Goal: Find specific page/section: Find specific page/section

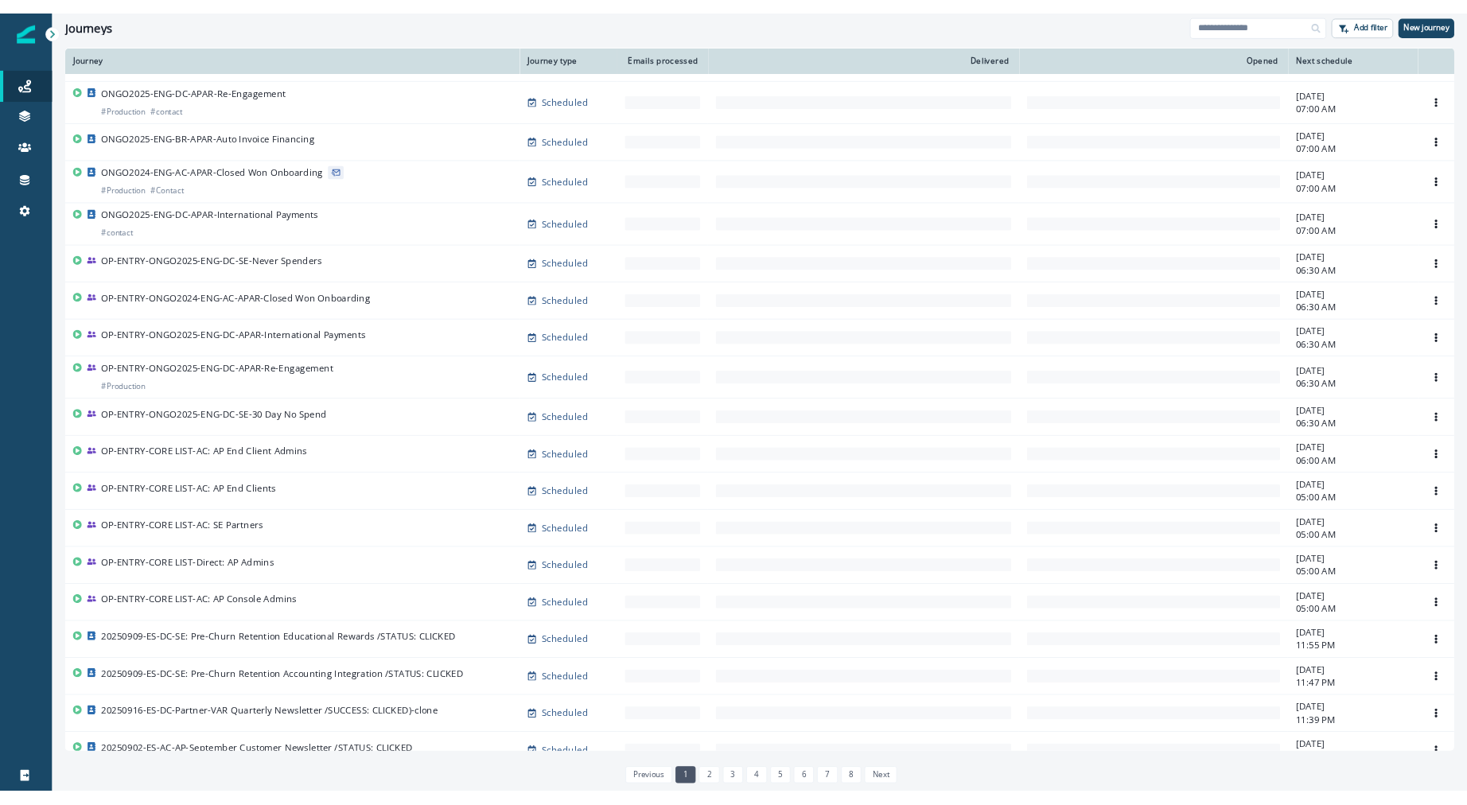
scroll to position [587, 0]
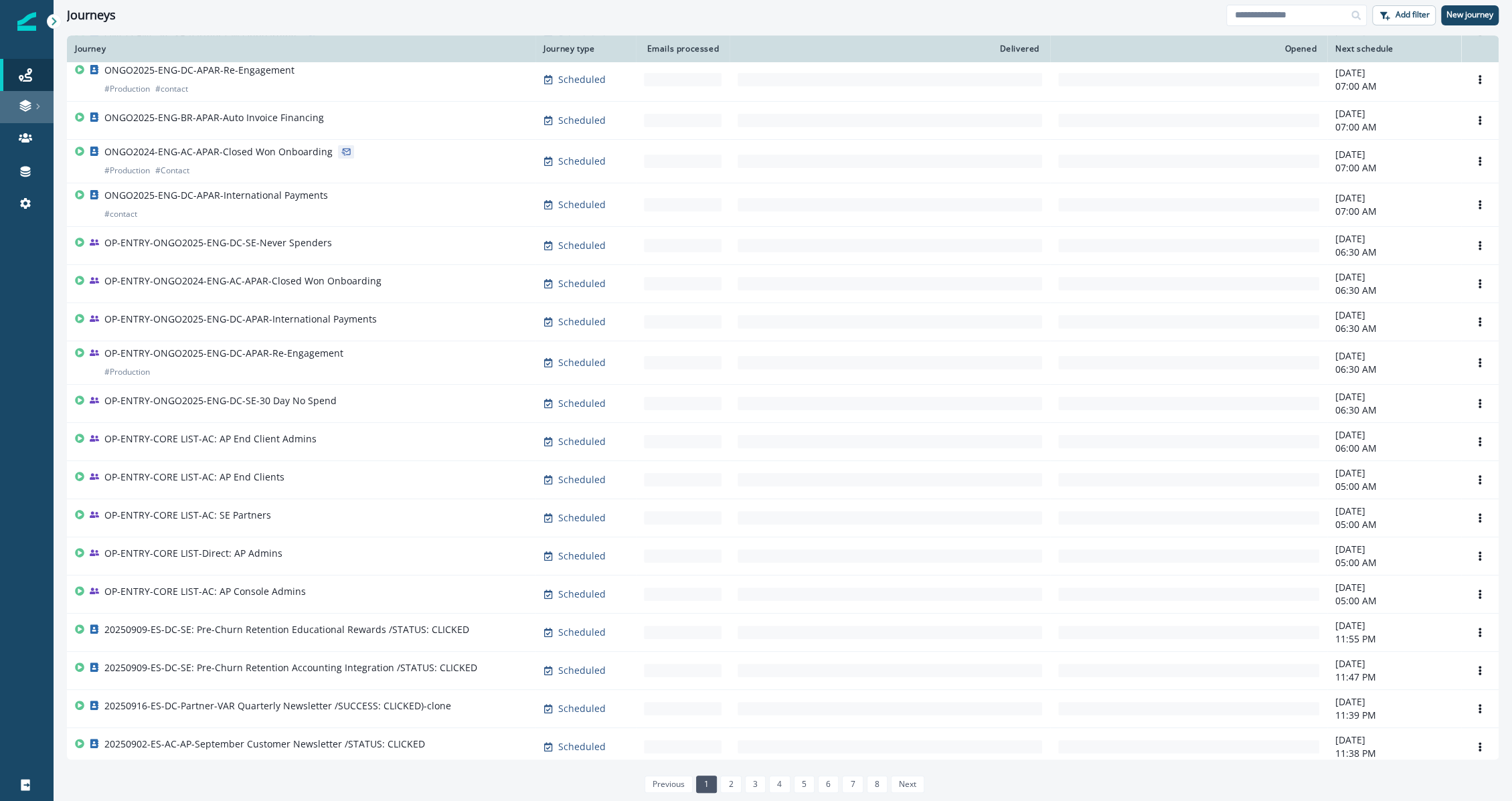
click at [26, 109] on icon at bounding box center [25, 109] width 12 height 4
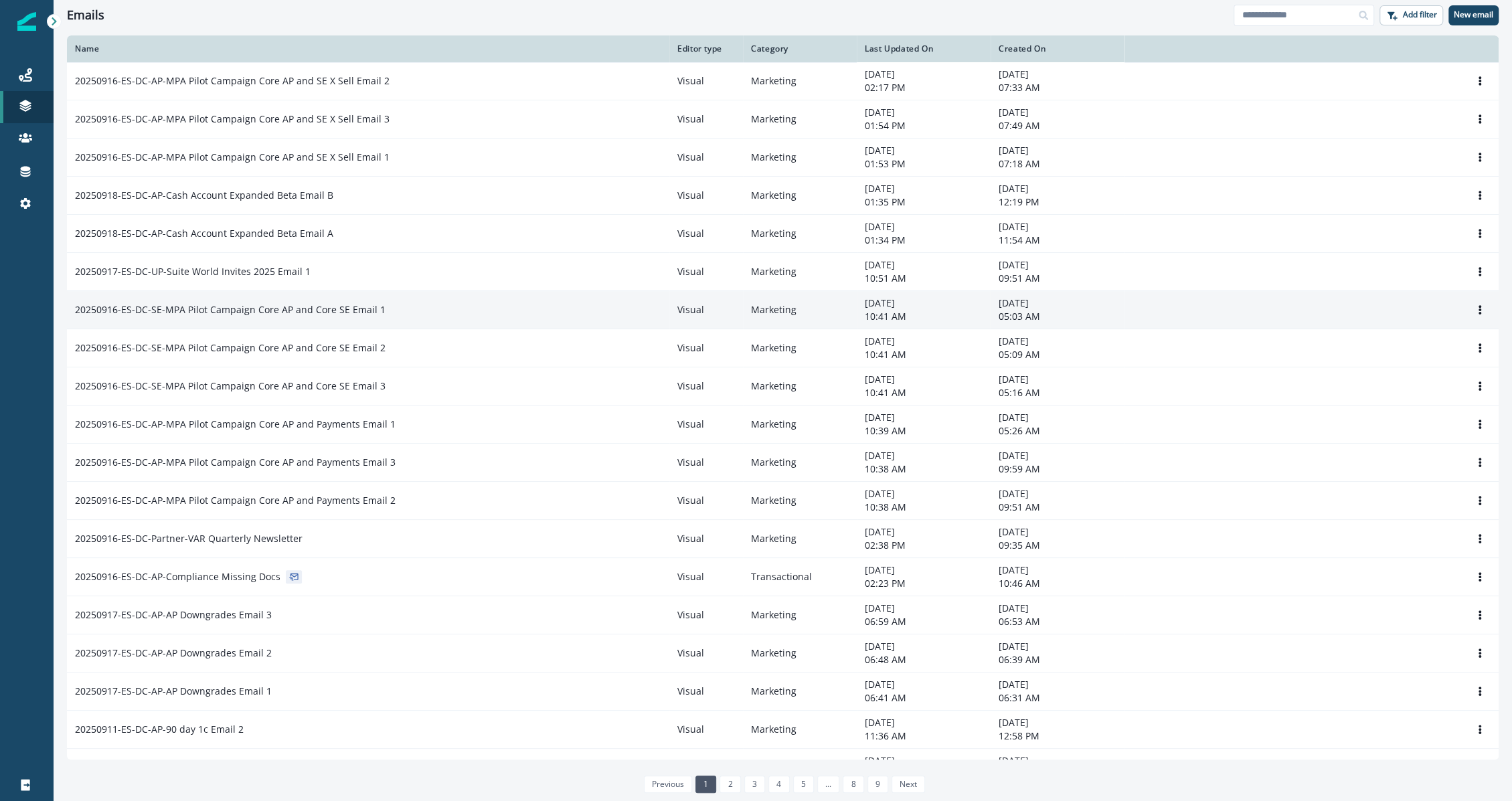
click at [336, 325] on td "20250916-ES-DC-SE-MPA Pilot Campaign Core AP and Core SE Email 1" at bounding box center [369, 310] width 602 height 38
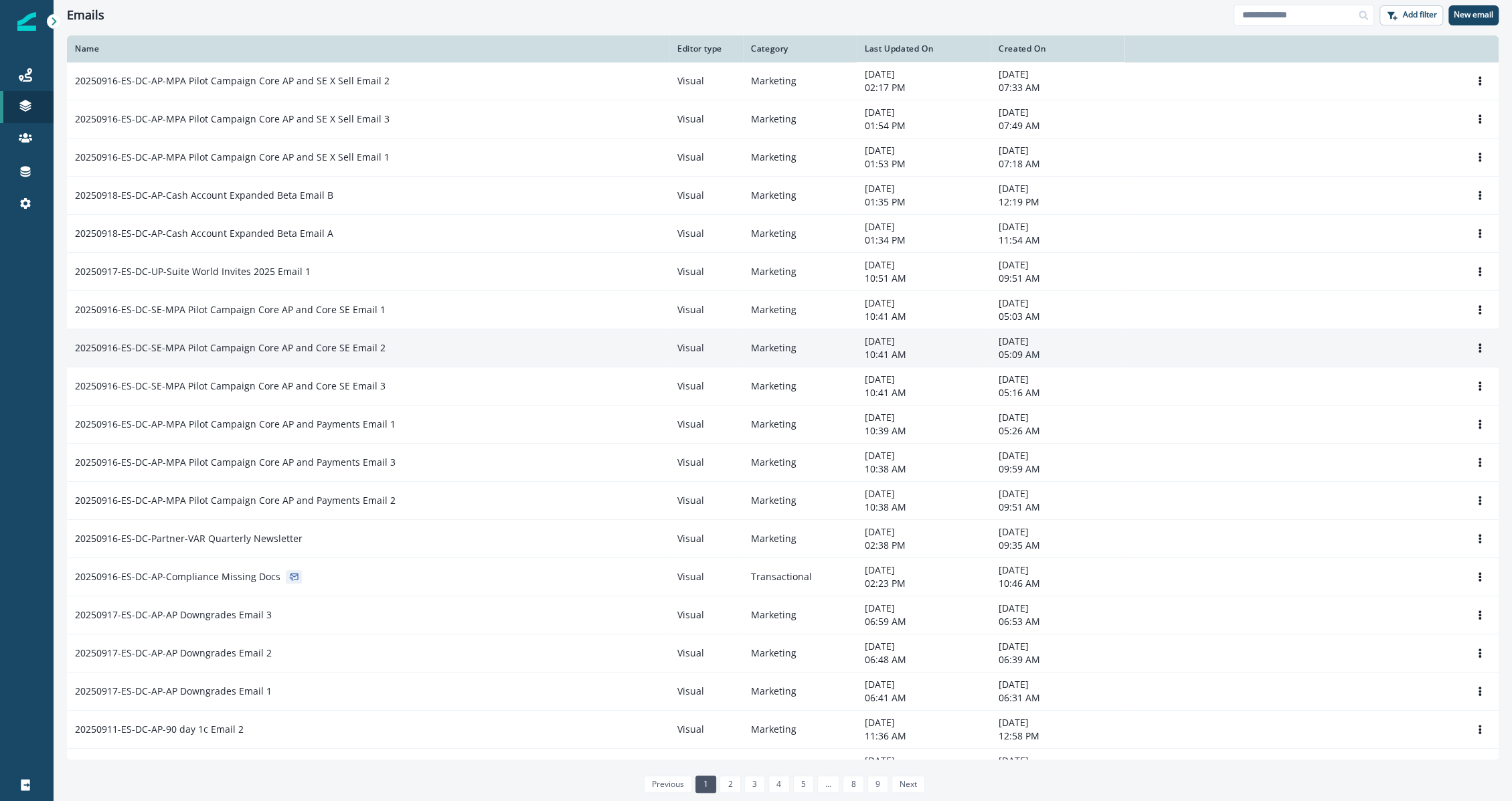
click at [340, 358] on td "20250916-ES-DC-SE-MPA Pilot Campaign Core AP and Core SE Email 2" at bounding box center [369, 347] width 602 height 38
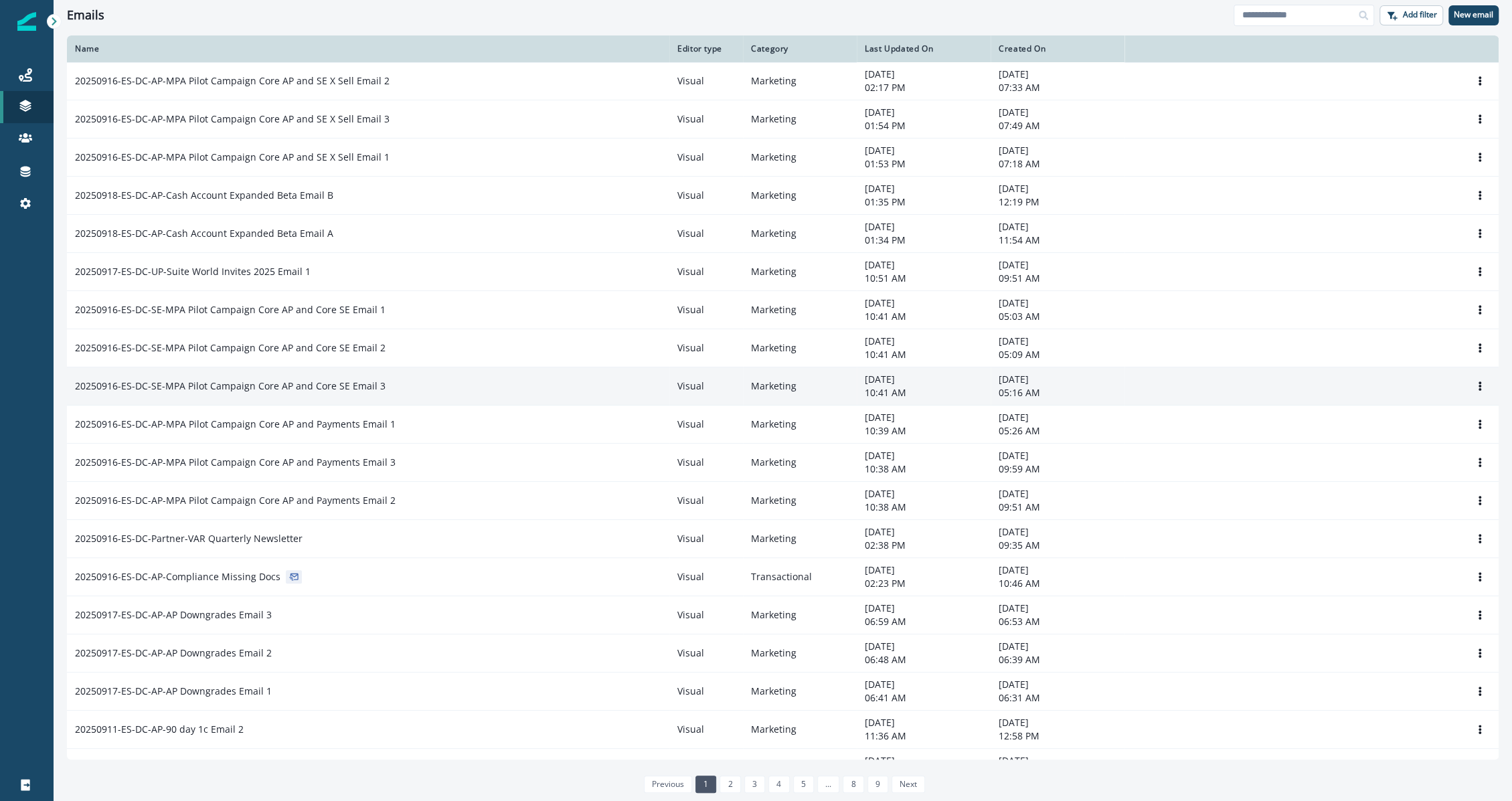
click at [340, 391] on p "20250916-ES-DC-SE-MPA Pilot Campaign Core AP and Core SE Email 3" at bounding box center [230, 386] width 310 height 13
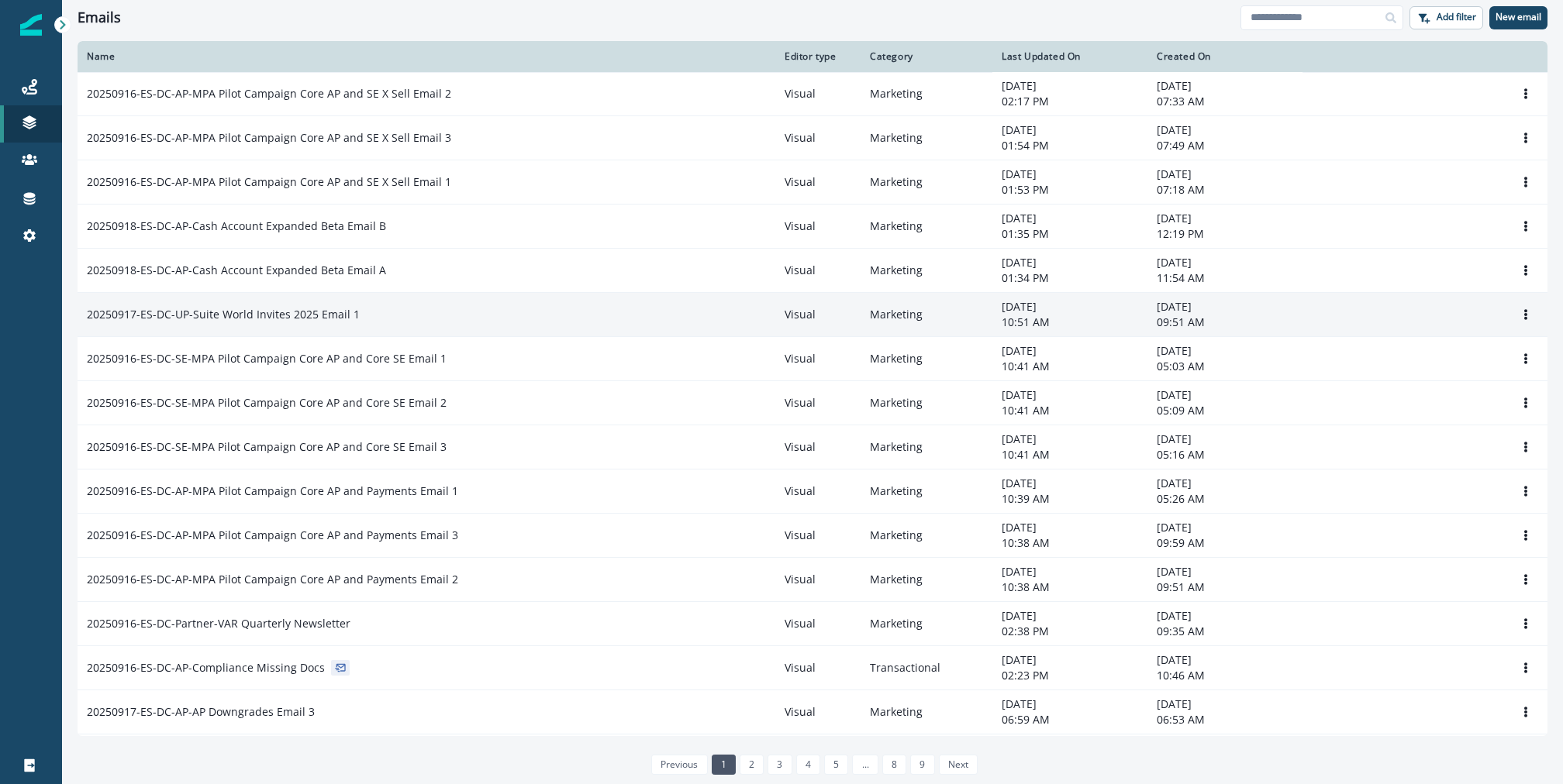
click at [308, 310] on p "20250917-ES-DC-UP-Suite World Invites 2025 Email 1" at bounding box center [223, 315] width 273 height 16
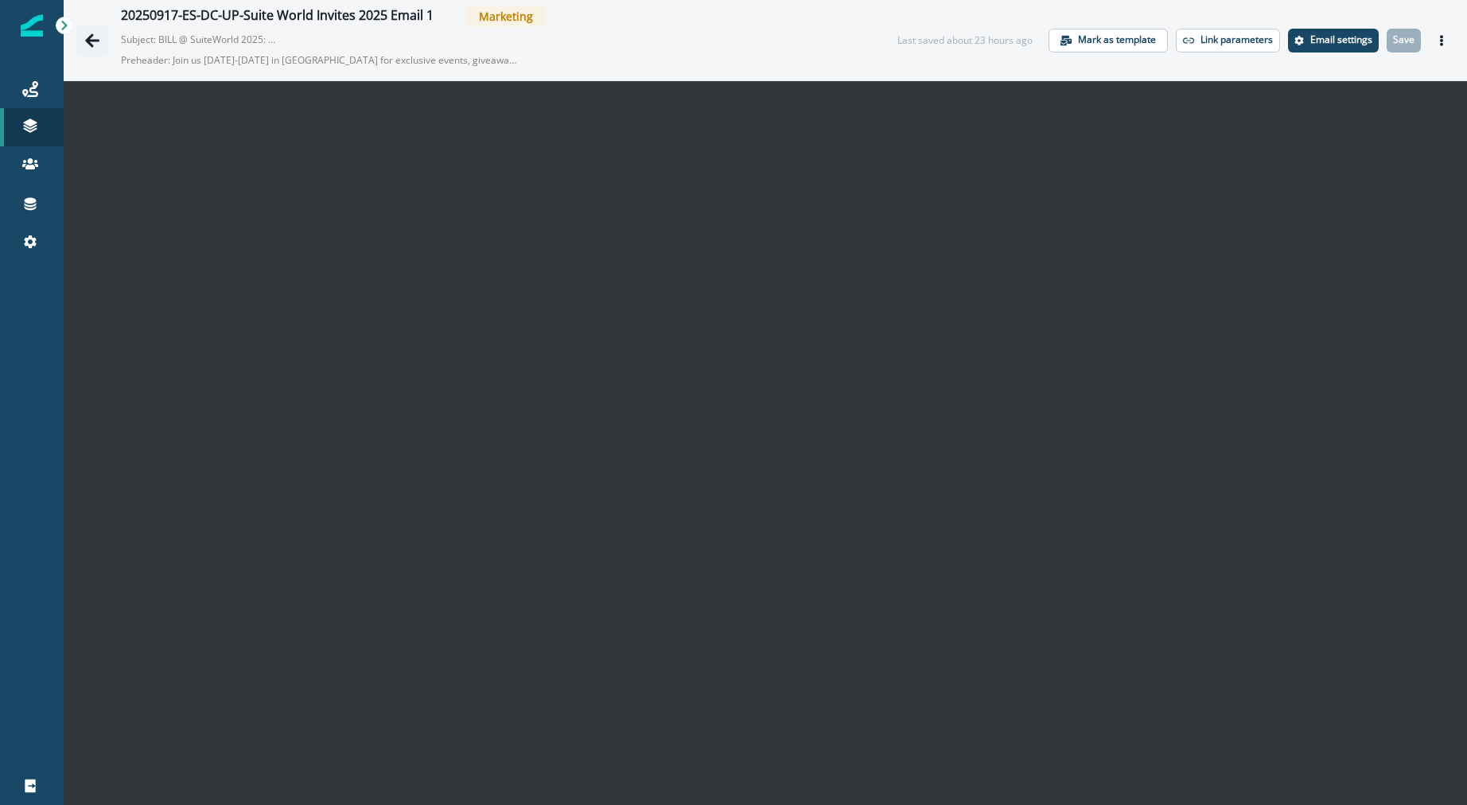
click at [89, 45] on icon "Go back" at bounding box center [92, 41] width 16 height 16
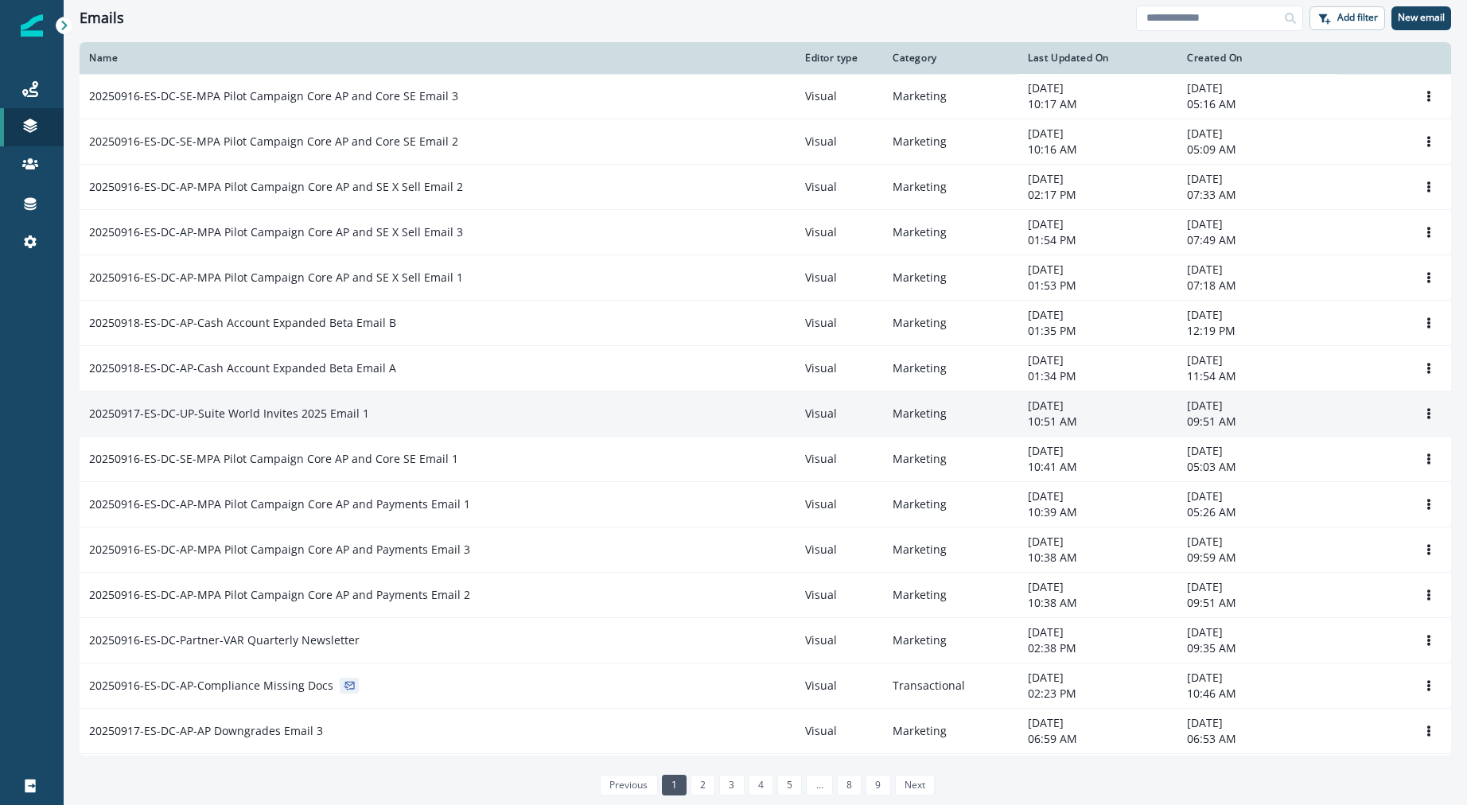
click at [315, 406] on p "20250917-ES-DC-UP-Suite World Invites 2025 Email 1" at bounding box center [229, 414] width 280 height 16
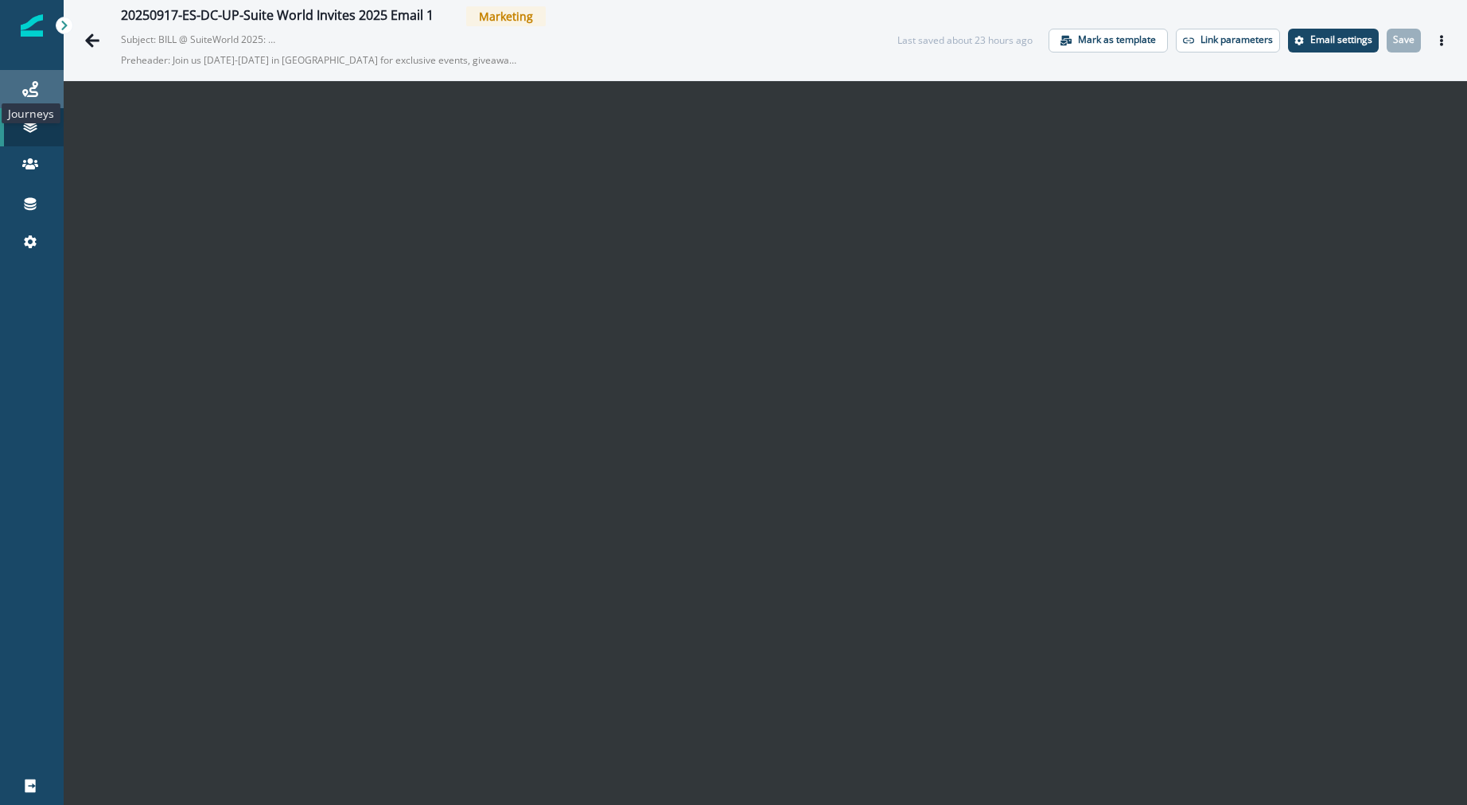
click at [25, 93] on icon at bounding box center [30, 89] width 16 height 16
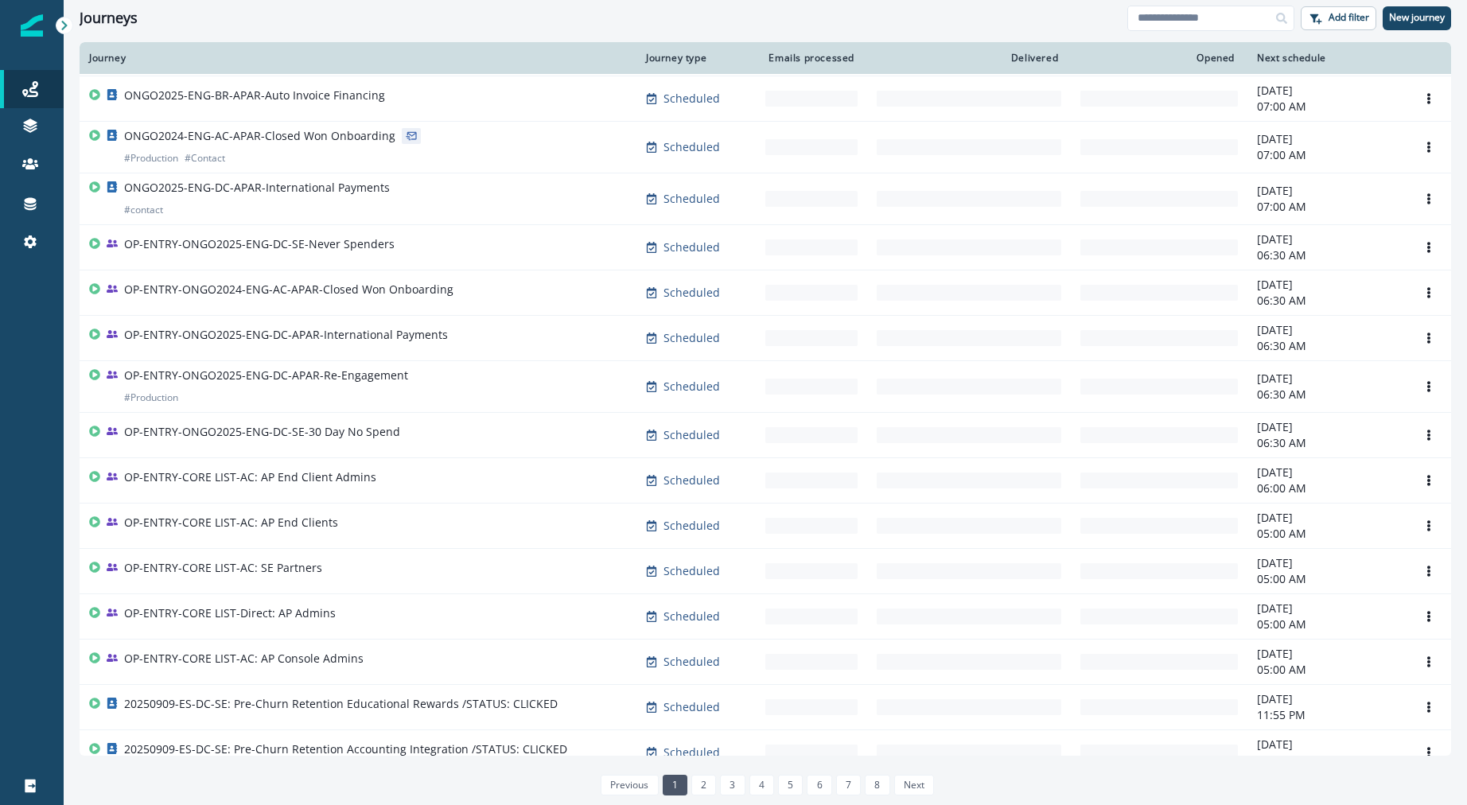
scroll to position [734, 0]
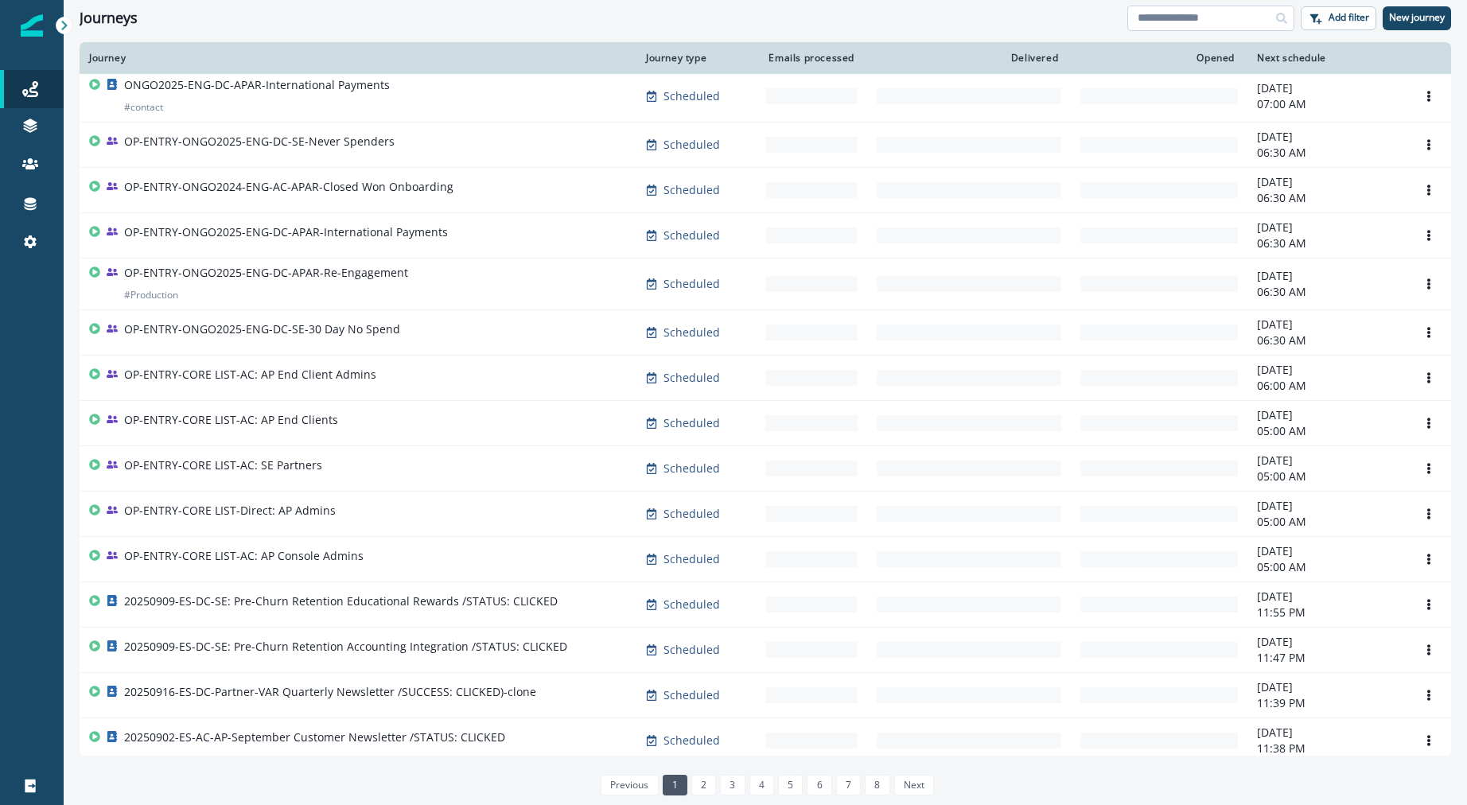
click at [1166, 15] on input at bounding box center [1210, 18] width 167 height 25
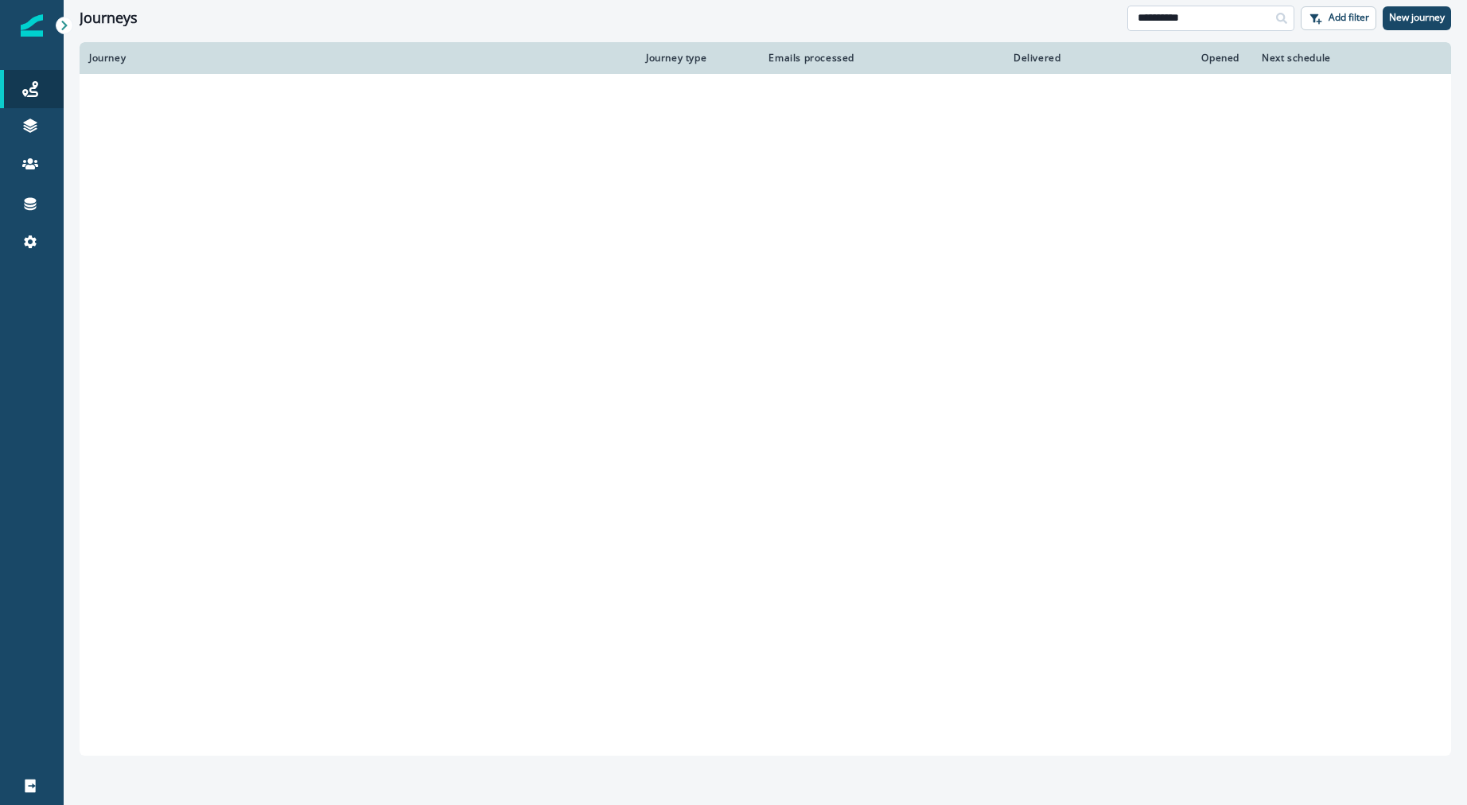
scroll to position [511, 0]
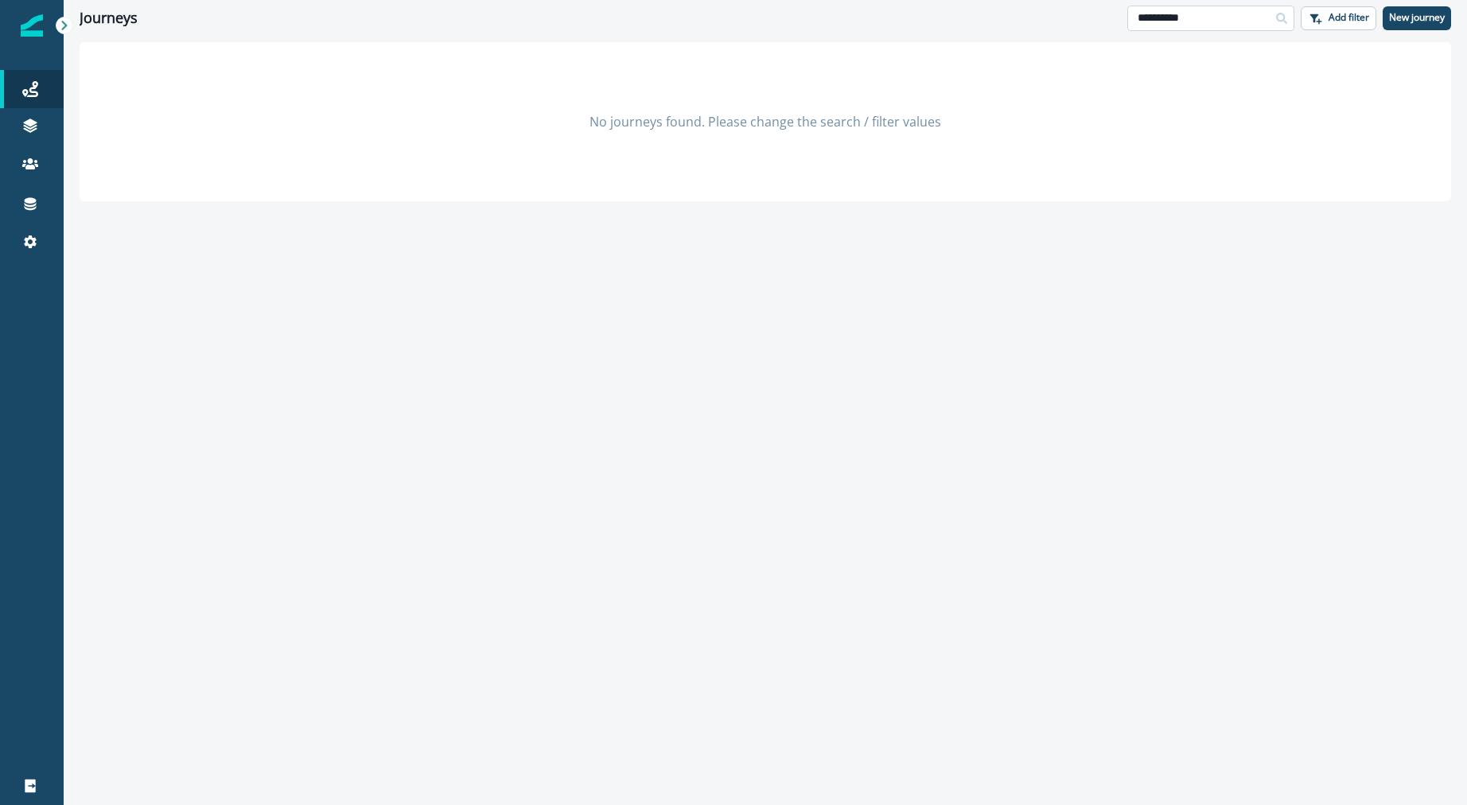
click at [1193, 10] on input "**********" at bounding box center [1210, 18] width 167 height 25
click at [1103, 14] on div "Journeys" at bounding box center [604, 18] width 1048 height 17
click at [1180, 12] on input "*****" at bounding box center [1210, 18] width 167 height 25
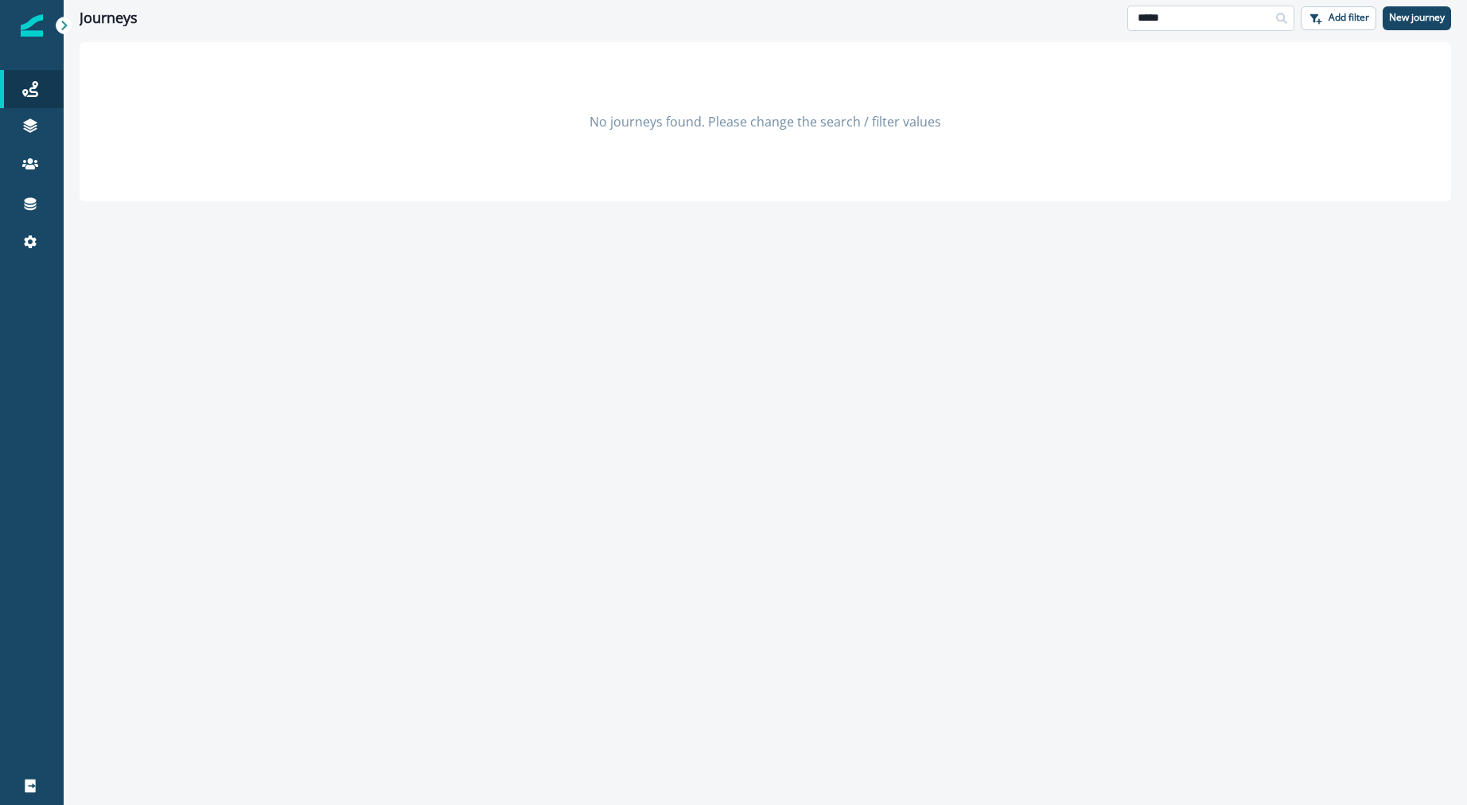
type input "*"
type input "**"
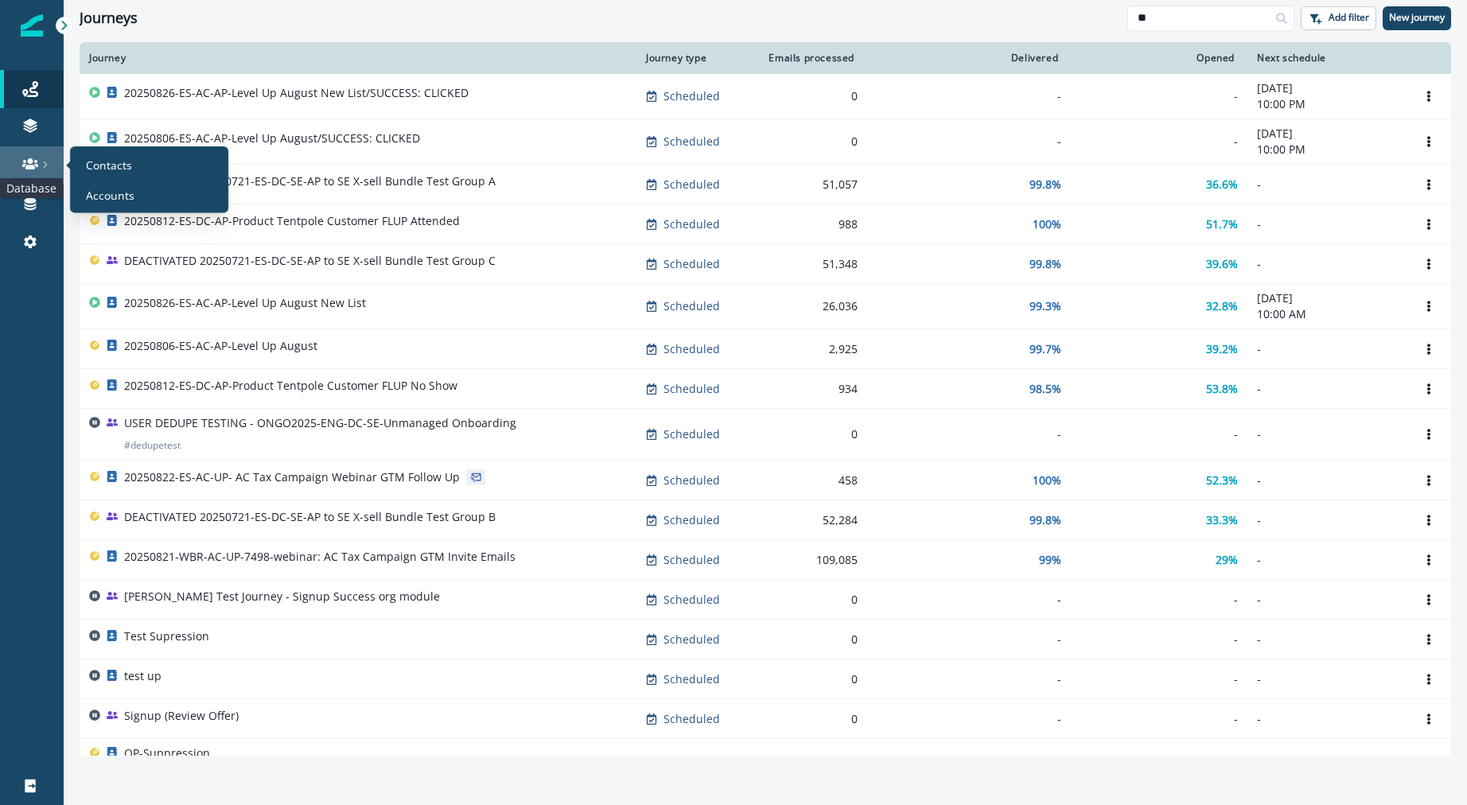
click at [25, 166] on icon at bounding box center [30, 163] width 16 height 11
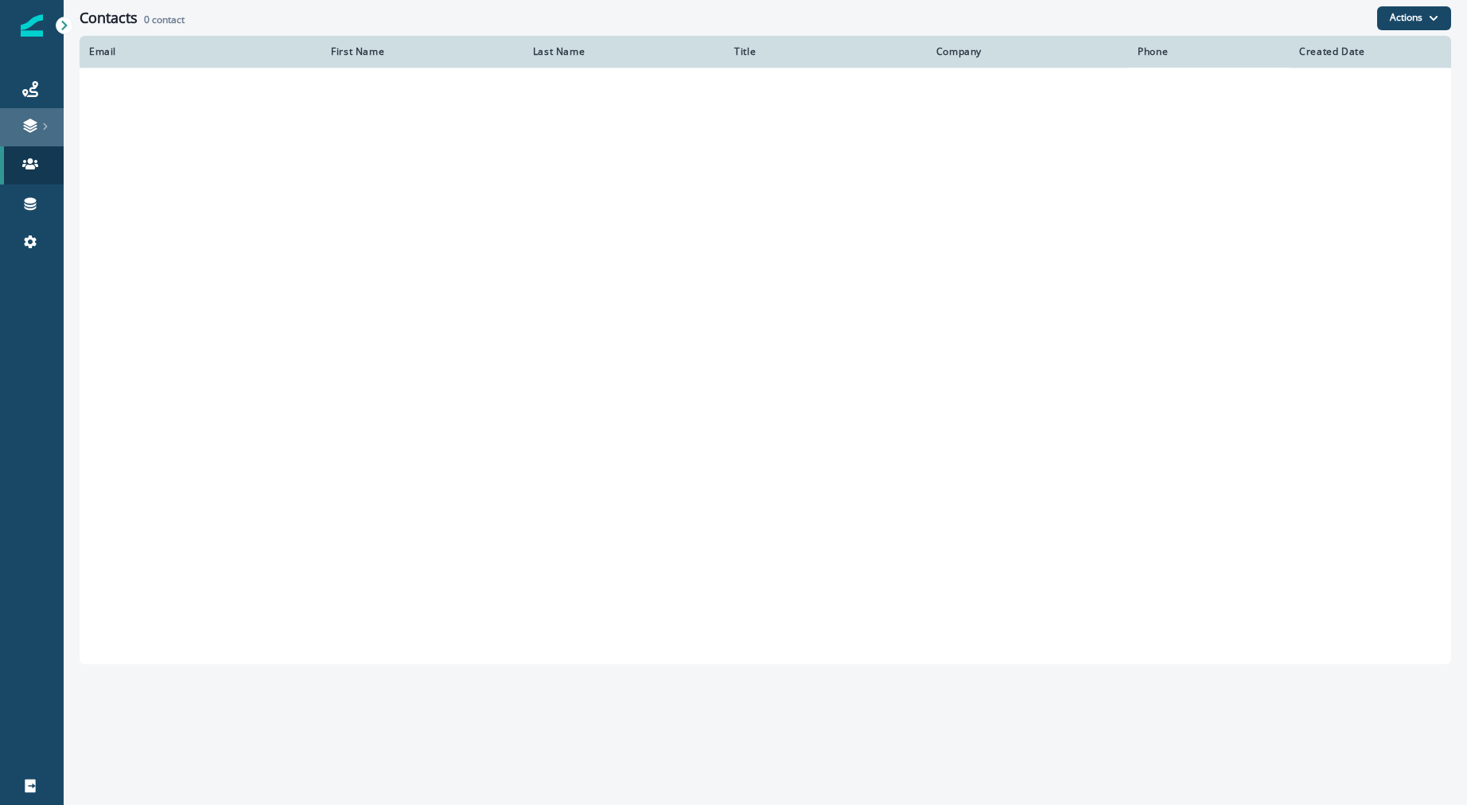
click at [30, 136] on link at bounding box center [32, 127] width 64 height 38
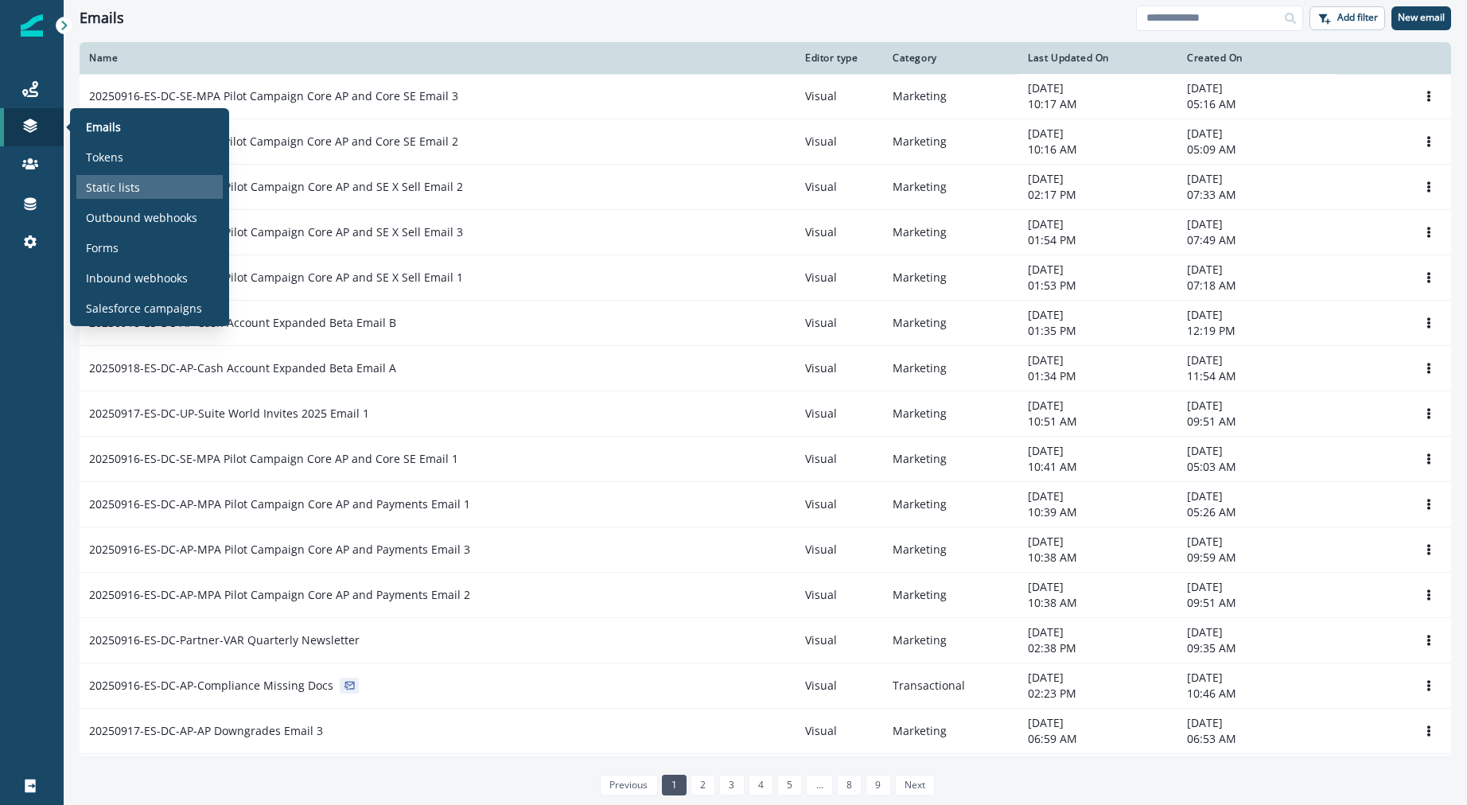
click at [133, 182] on p "Static lists" at bounding box center [113, 187] width 54 height 17
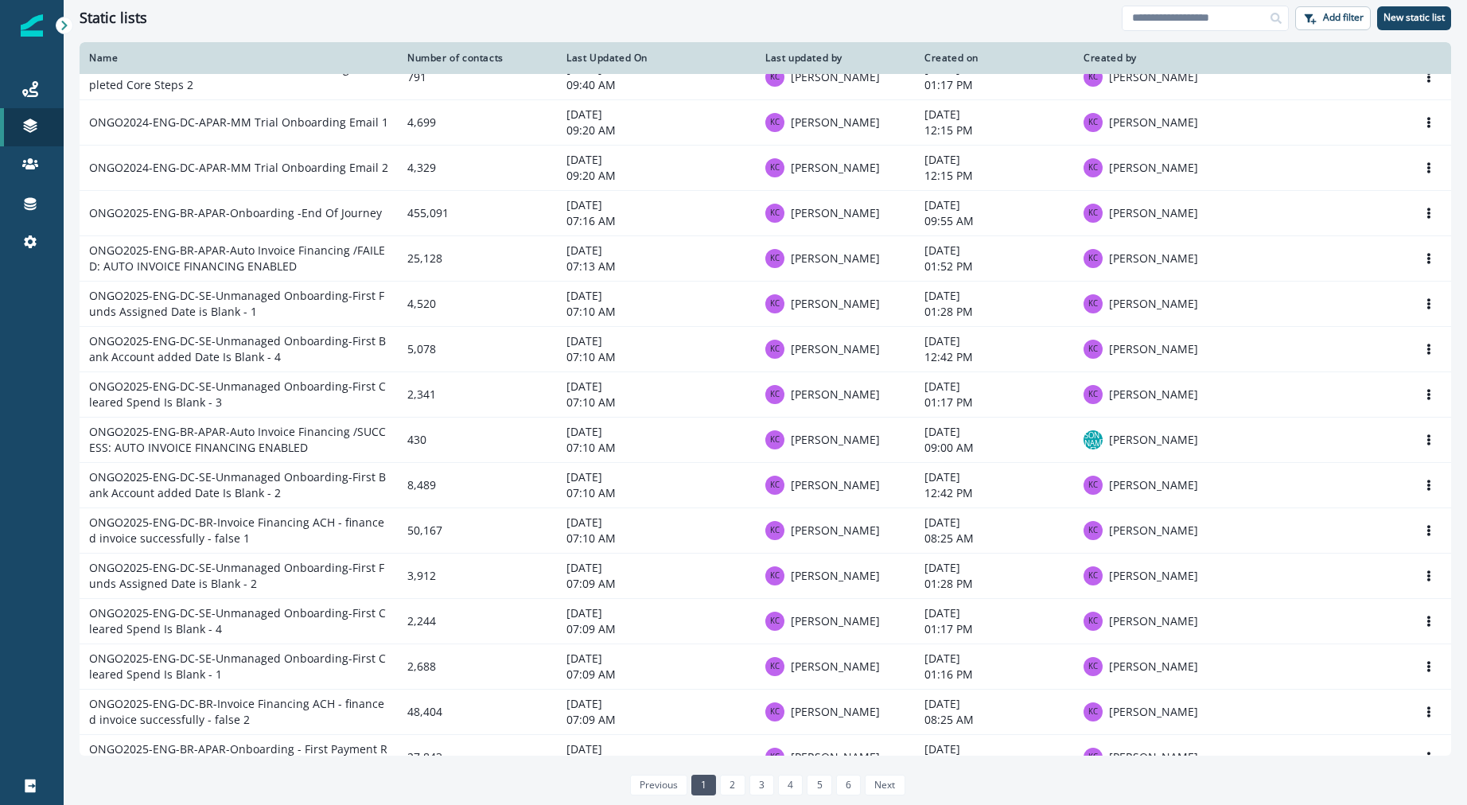
scroll to position [671, 0]
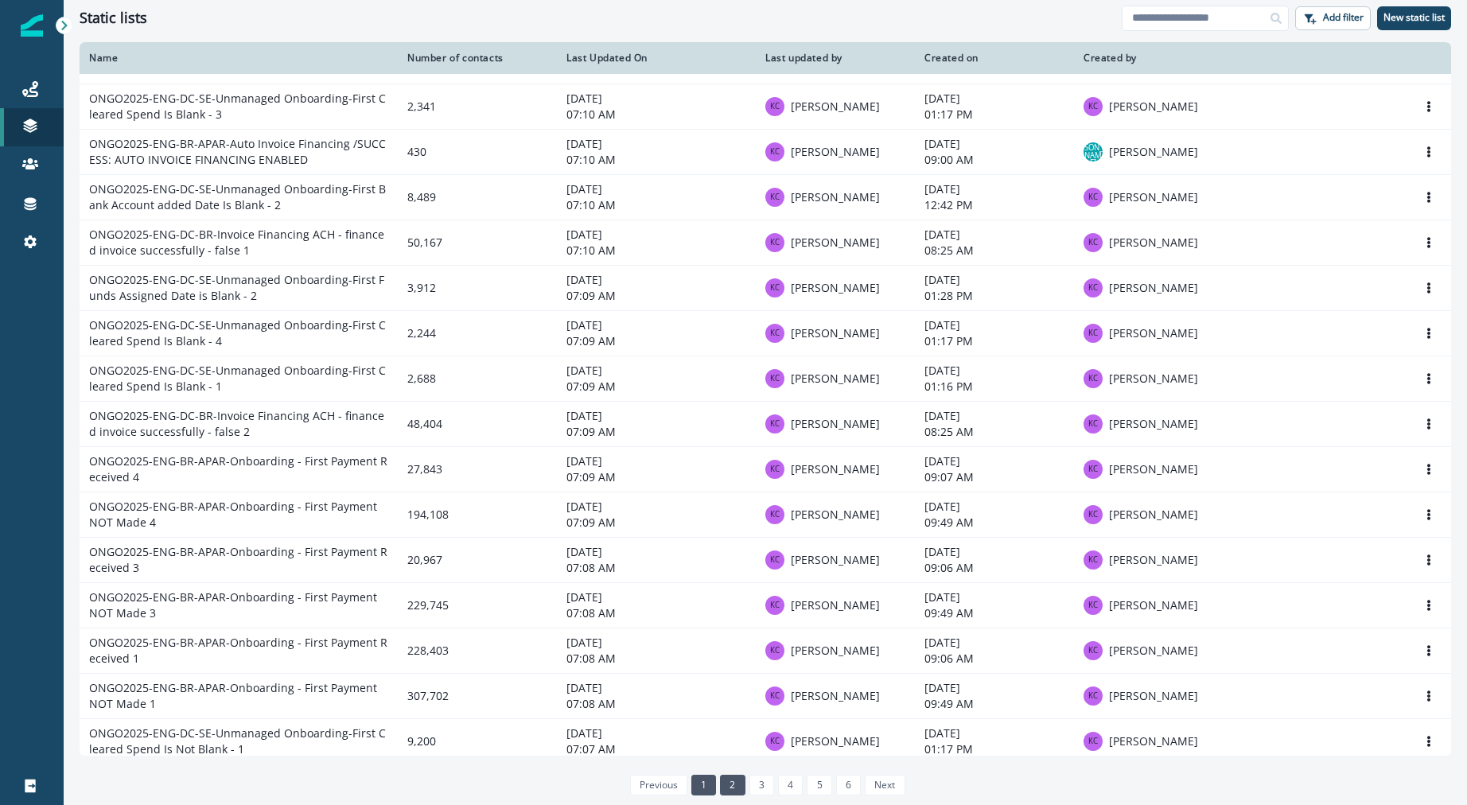
click at [733, 787] on link "2" at bounding box center [732, 785] width 25 height 21
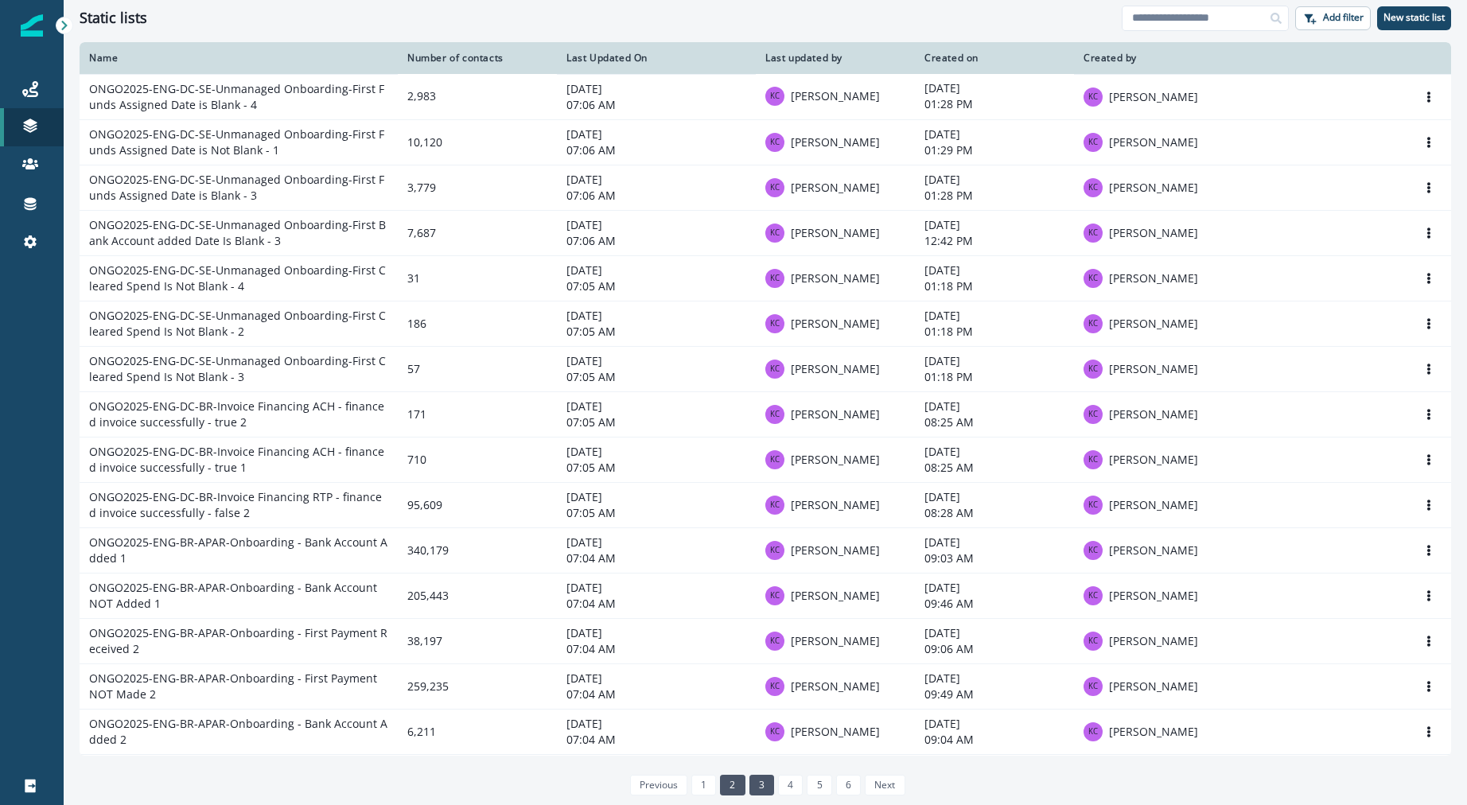
click at [763, 776] on link "3" at bounding box center [761, 785] width 25 height 21
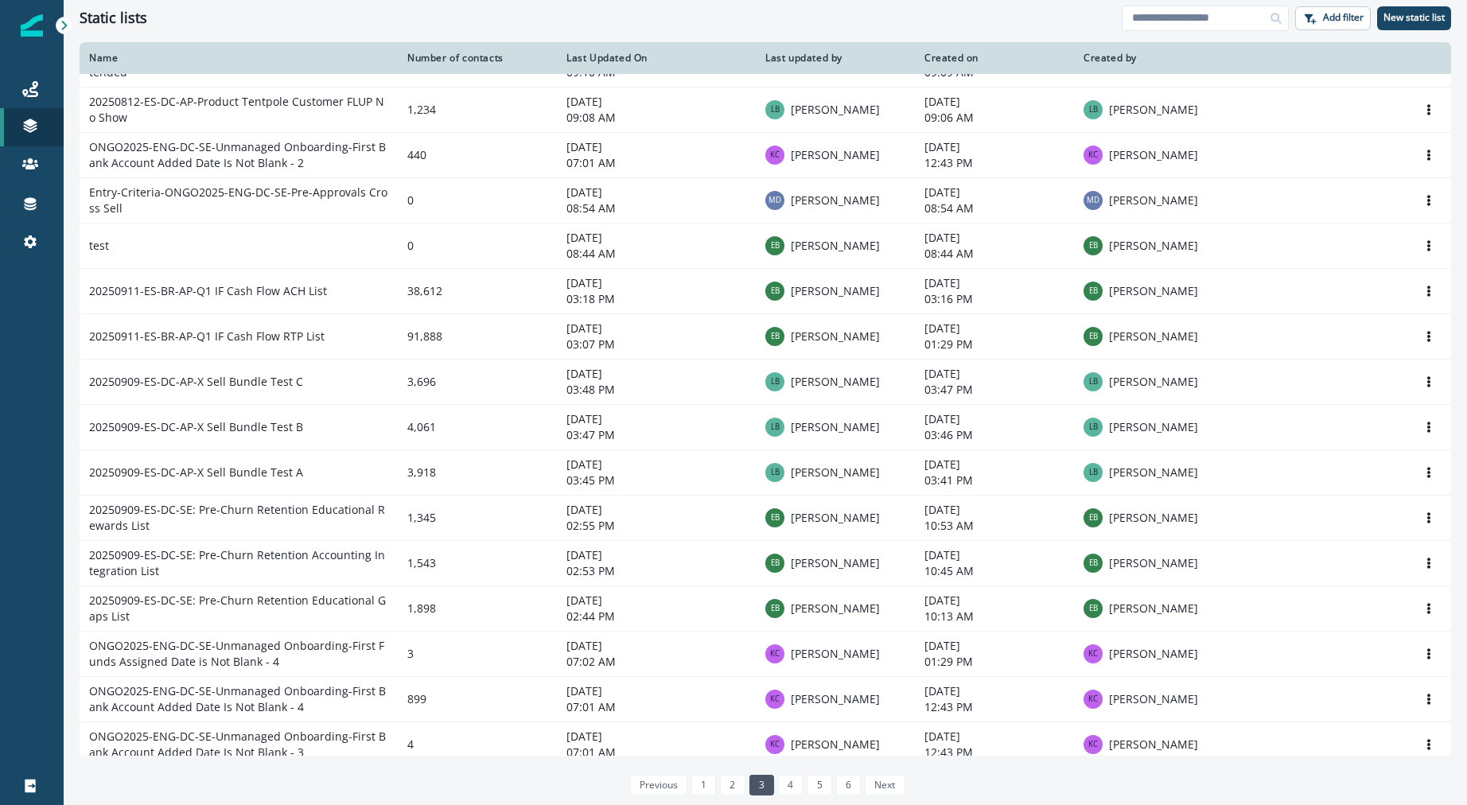
scroll to position [671, 0]
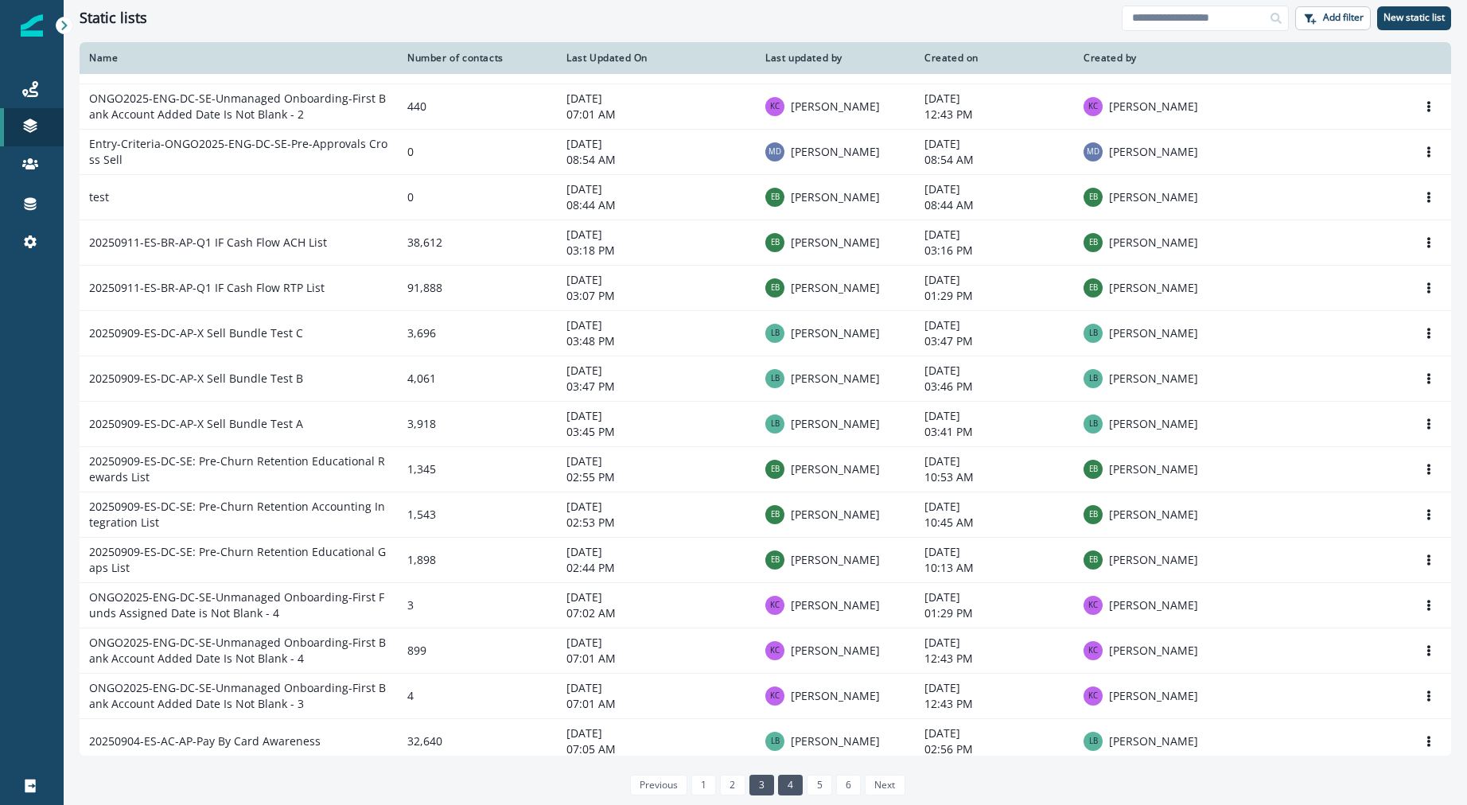
click at [791, 780] on link "4" at bounding box center [790, 785] width 25 height 21
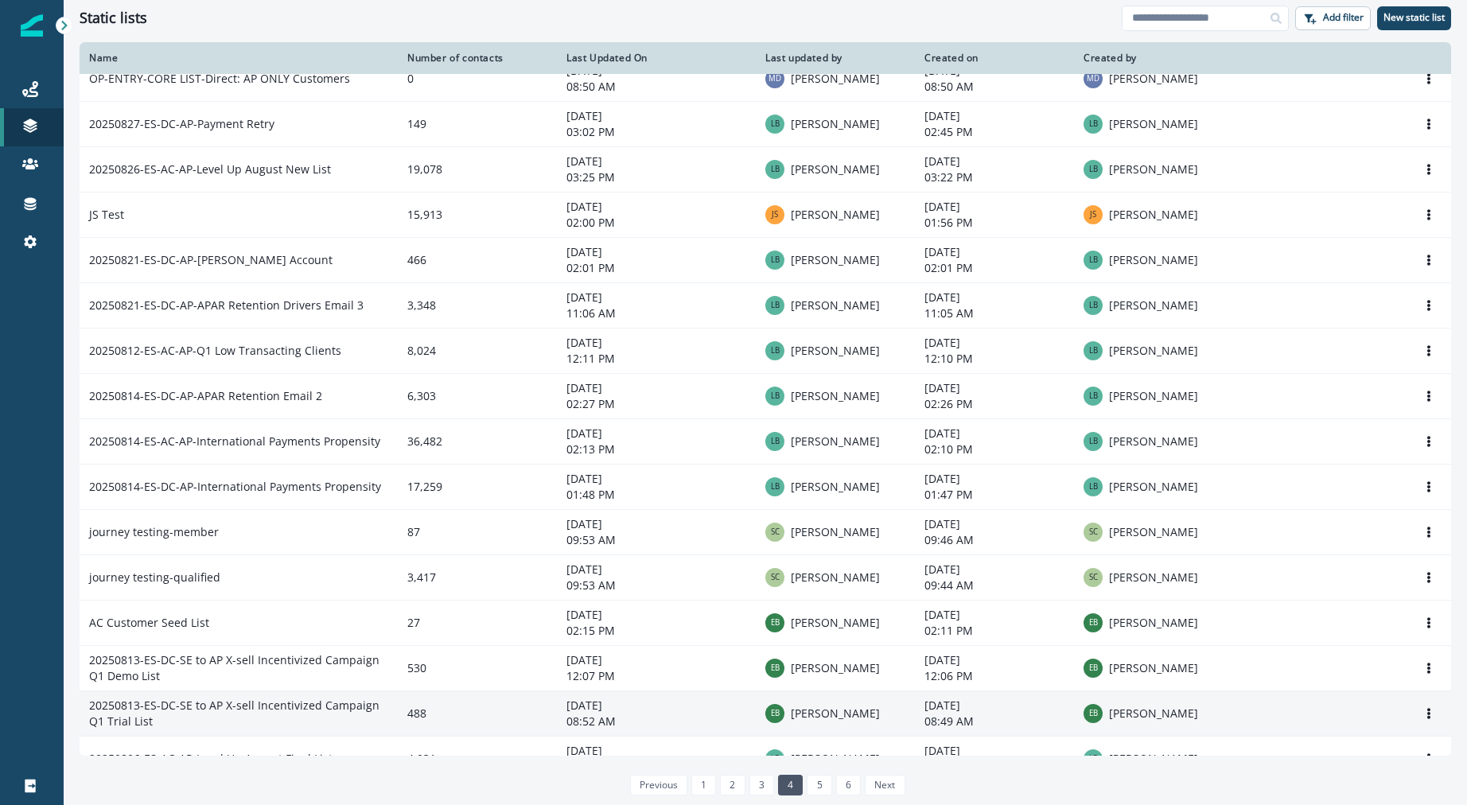
scroll to position [671, 0]
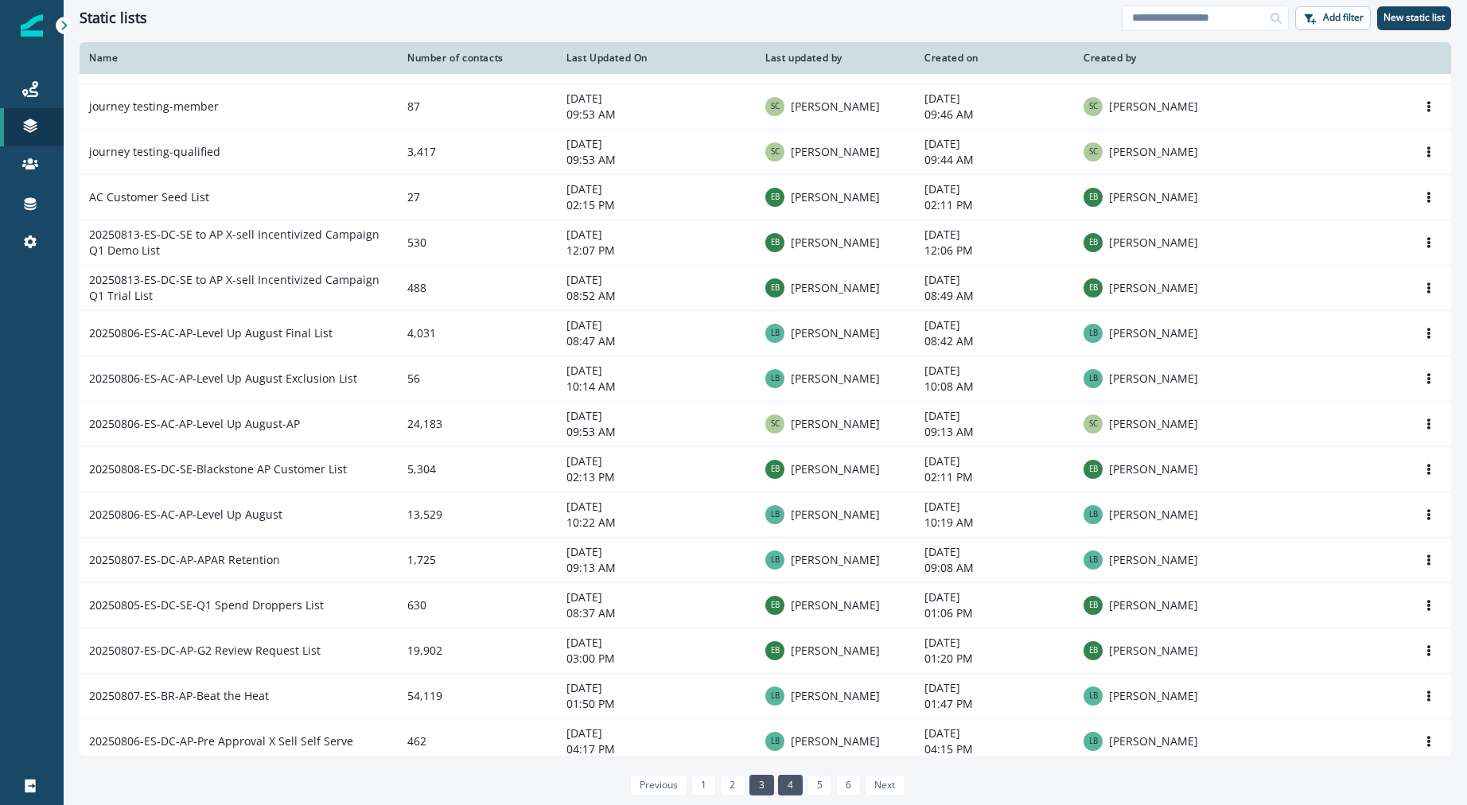
click at [760, 778] on link "3" at bounding box center [761, 785] width 25 height 21
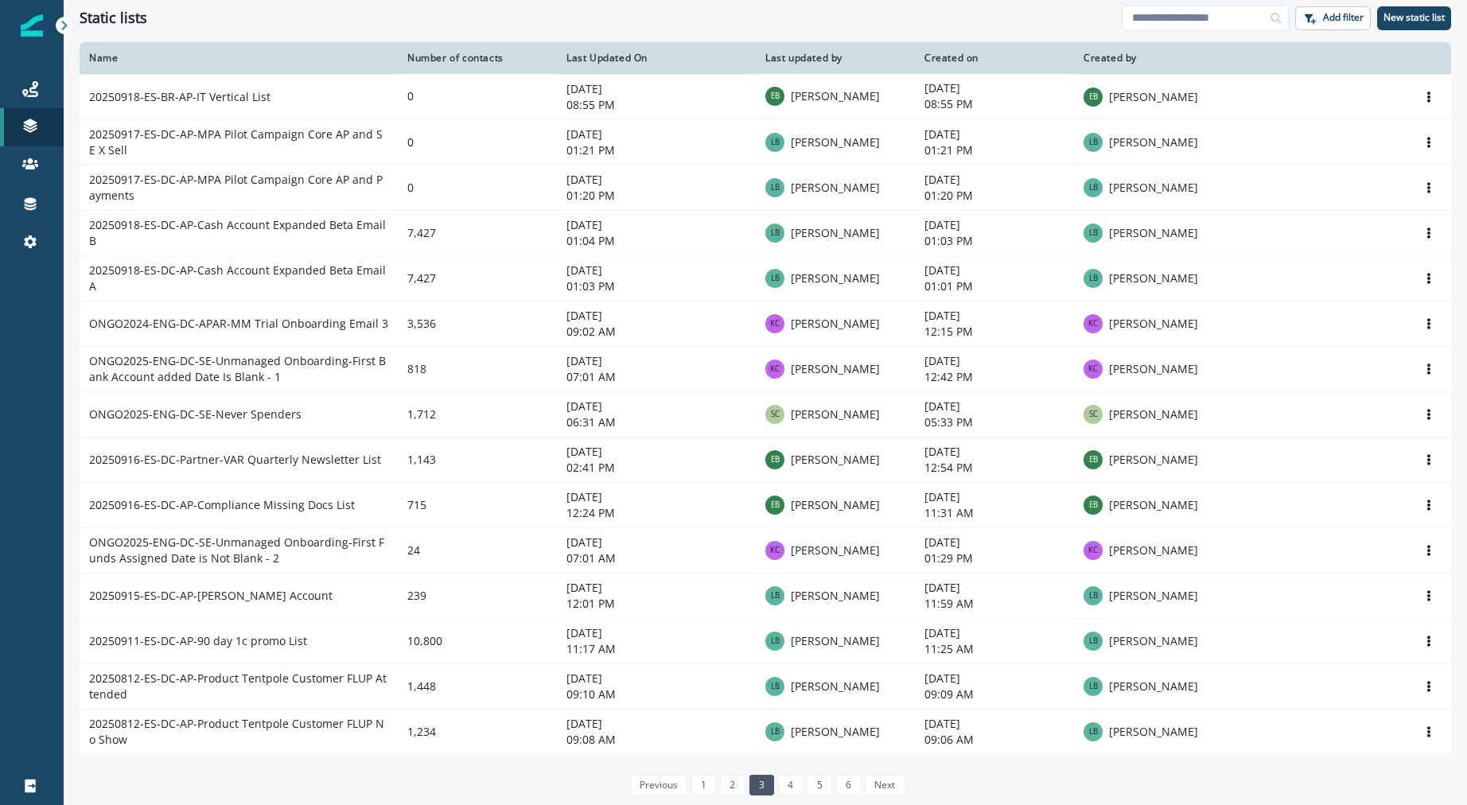
click at [32, 52] on div "Journeys Emails Tokens Static lists Outbound webhooks Forms Inbound webhooks Sa…" at bounding box center [32, 165] width 64 height 229
click at [36, 75] on link "Journeys" at bounding box center [32, 89] width 64 height 38
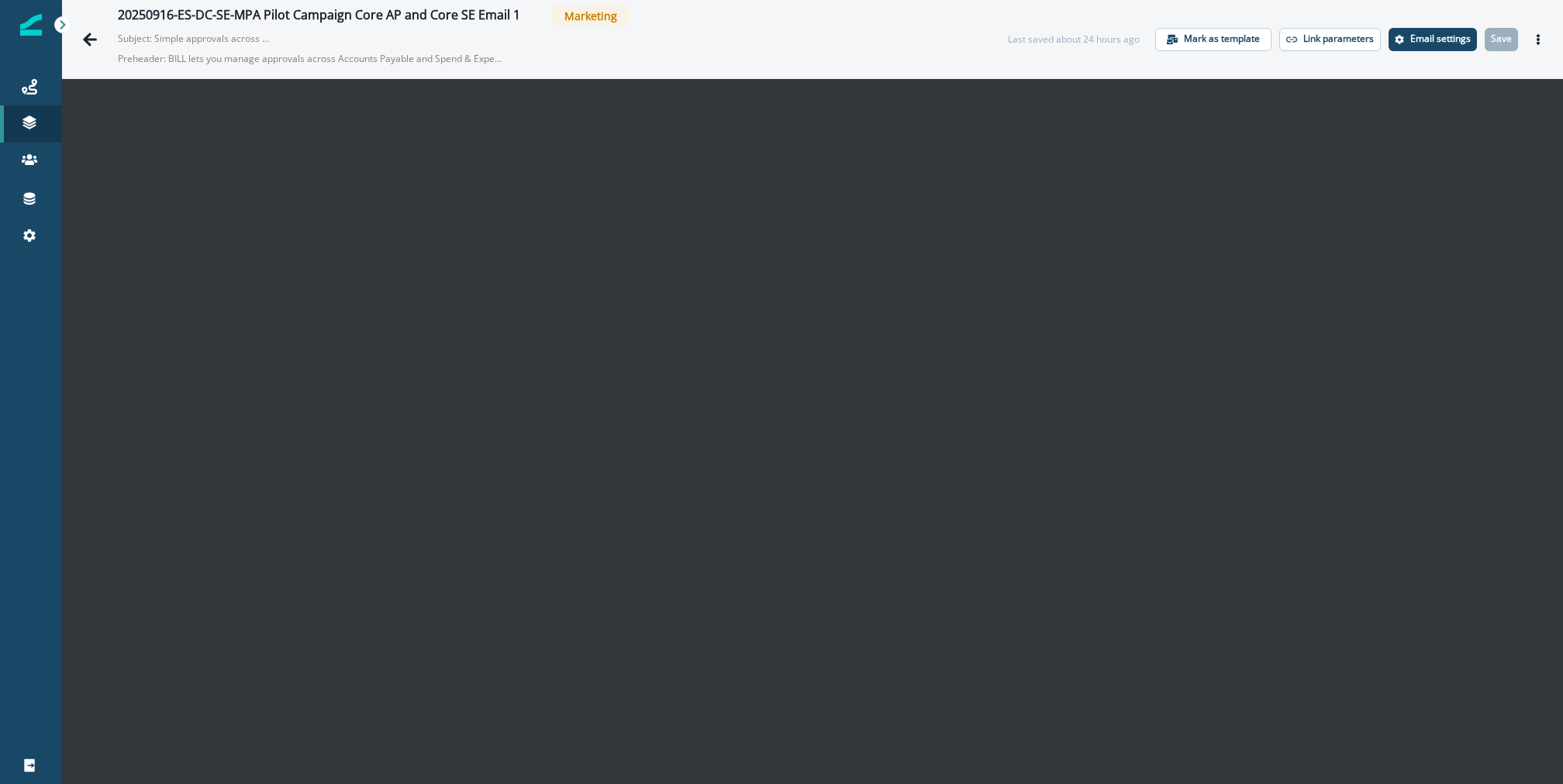
click at [253, 47] on p "Preheader: BILL lets you manage approvals across Accounts Payable and Spend & E…" at bounding box center [312, 58] width 388 height 26
click at [1499, 53] on div "20250916-ES-DC-SE-MPA Pilot Campaign Core AP and Core SE Email 2 Marketing Subj…" at bounding box center [813, 39] width 1501 height 78
click at [1505, 40] on p "Save" at bounding box center [1501, 38] width 20 height 11
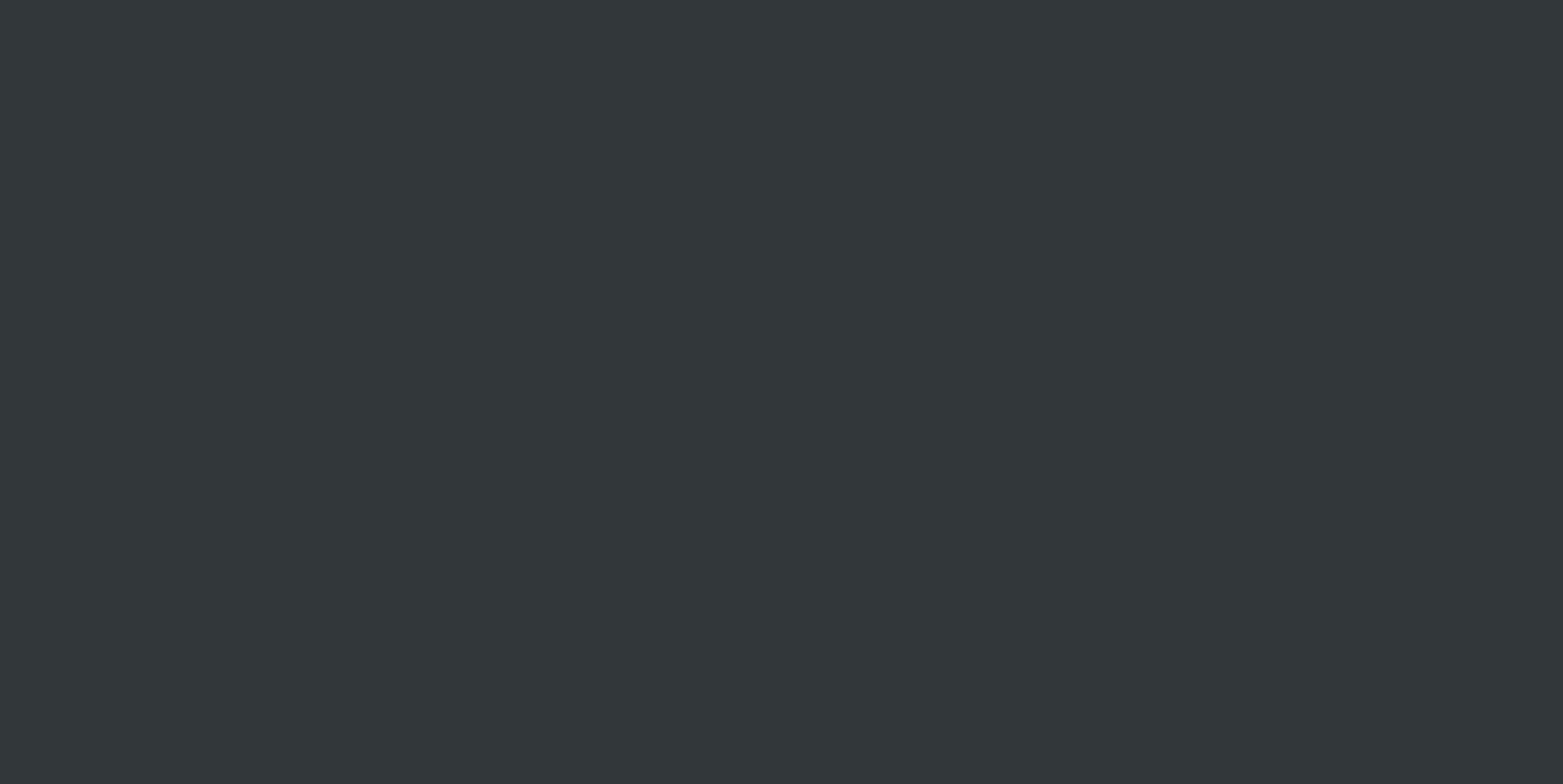
scroll to position [24, 0]
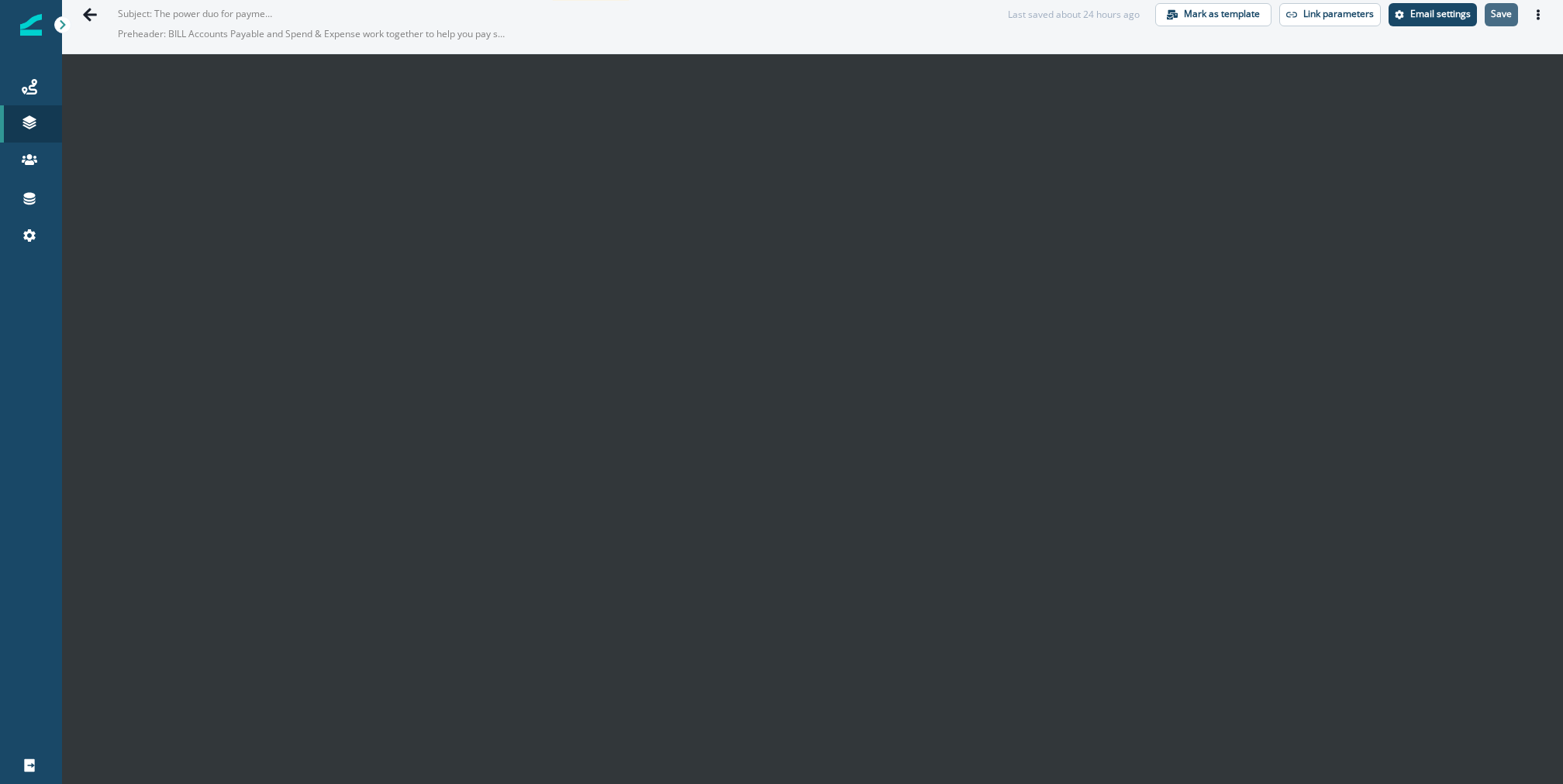
click at [1506, 9] on p "Save" at bounding box center [1501, 14] width 20 height 11
